Goal: Find specific page/section: Find specific page/section

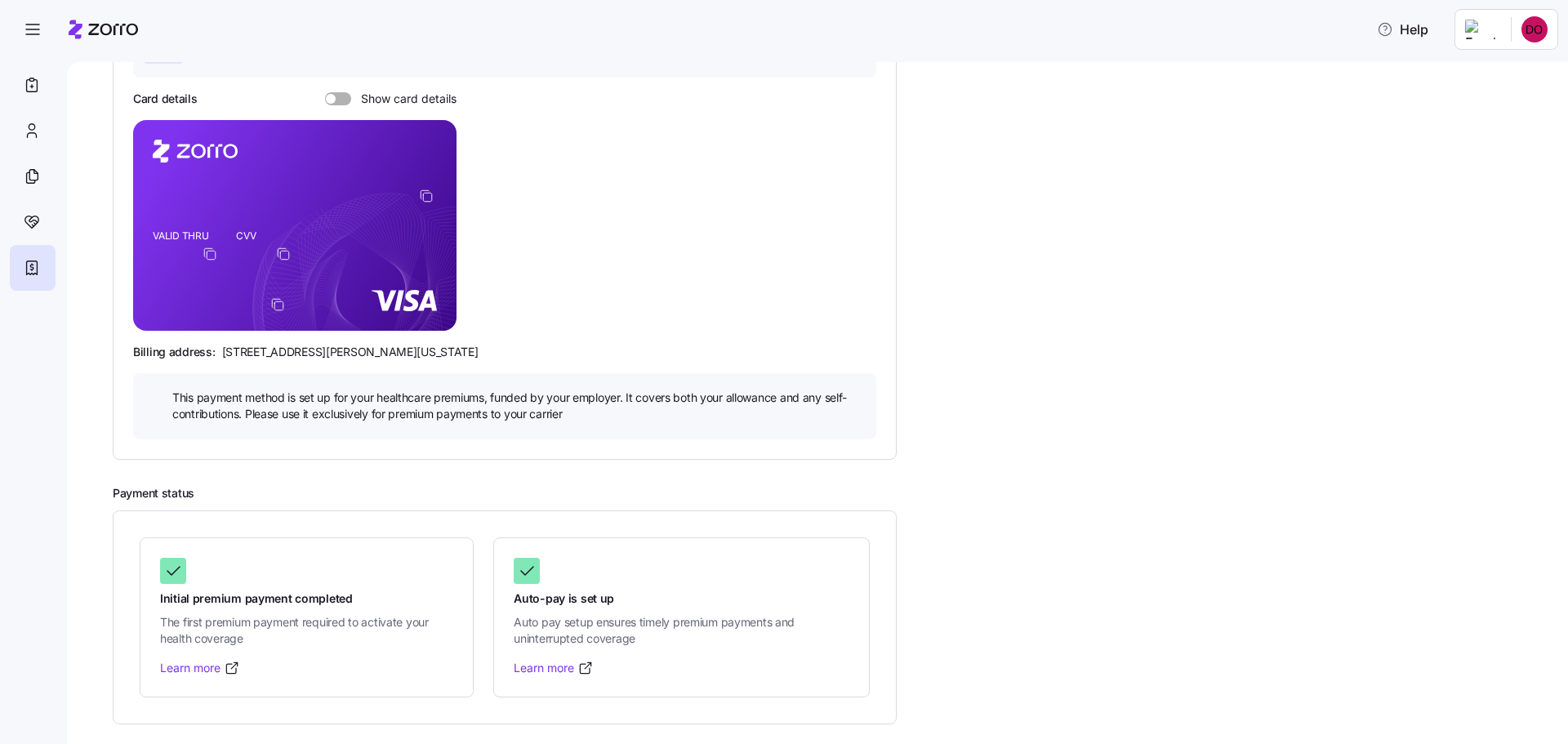
scroll to position [354, 0]
click at [33, 92] on icon at bounding box center [33, 86] width 11 height 12
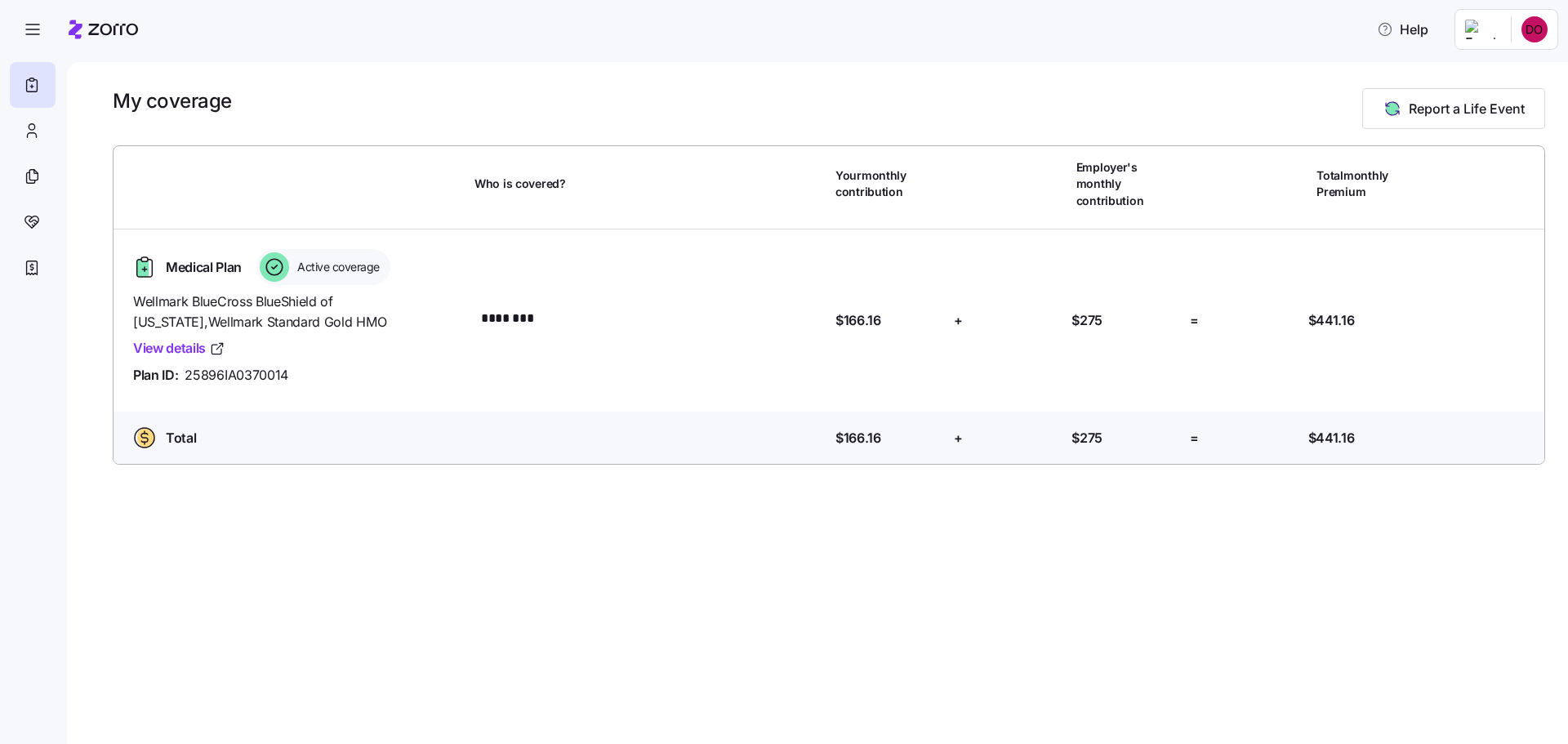
click at [317, 285] on div "Active coverage" at bounding box center [323, 266] width 134 height 36
click at [289, 282] on icon at bounding box center [273, 266] width 29 height 29
click at [212, 278] on span "Medical Plan" at bounding box center [204, 267] width 76 height 20
click at [214, 359] on link "View details" at bounding box center [178, 348] width 92 height 20
